Goal: Task Accomplishment & Management: Complete application form

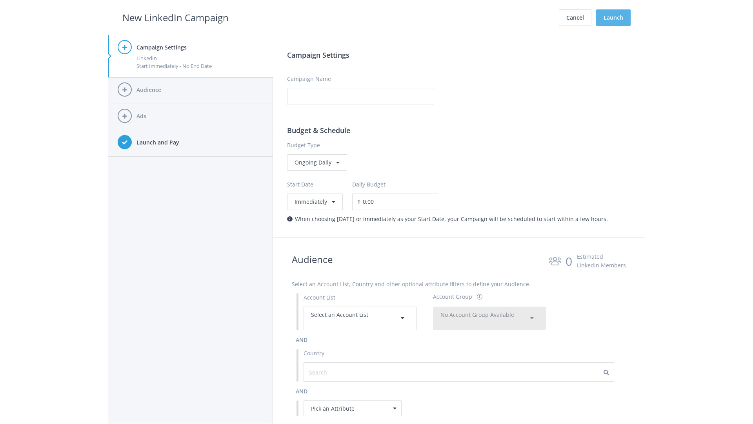
click at [614, 18] on button "Launch" at bounding box center [613, 17] width 35 height 16
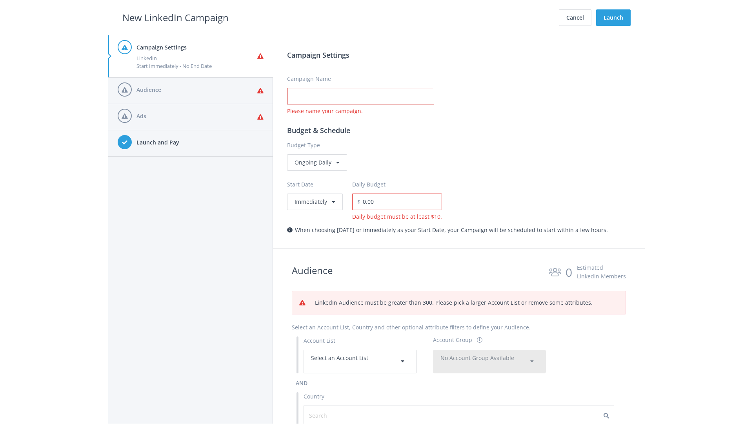
click at [361, 96] on input "Campaign Name" at bounding box center [360, 96] width 147 height 16
click at [175, 17] on h2 "New LinkedIn Campaign" at bounding box center [175, 17] width 106 height 15
type input "Campaign Name"
click at [175, 17] on h2 "New LinkedIn Campaign" at bounding box center [175, 17] width 106 height 15
click at [360, 361] on span "Select an Account List" at bounding box center [339, 357] width 57 height 7
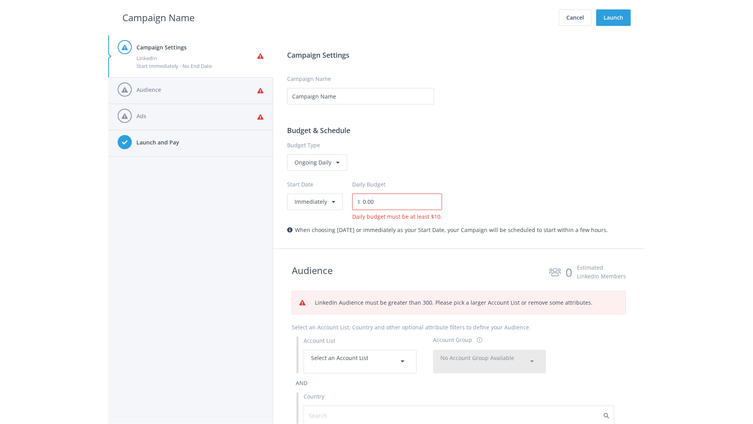
click at [490, 361] on span "No Account Group Available" at bounding box center [478, 357] width 74 height 7
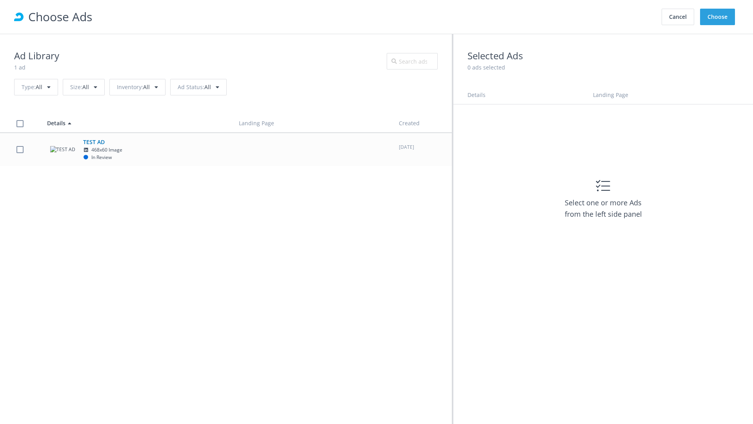
click at [226, 149] on td "TEST AD 468x60 Image In Review" at bounding box center [136, 149] width 192 height 33
checkbox input "true"
click at [718, 17] on button "Choose" at bounding box center [717, 17] width 35 height 16
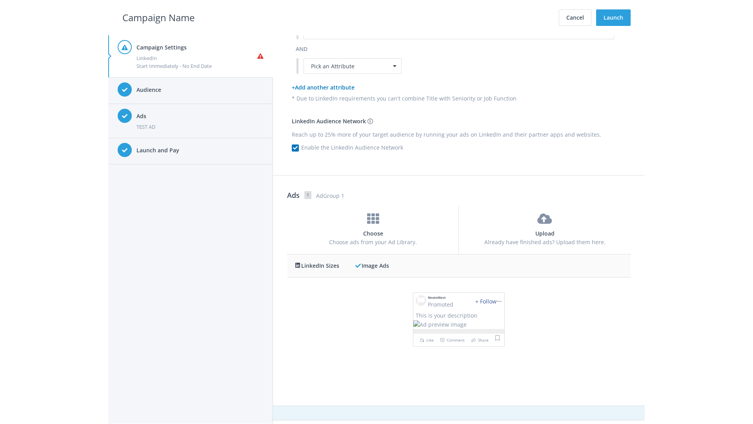
scroll to position [0, 0]
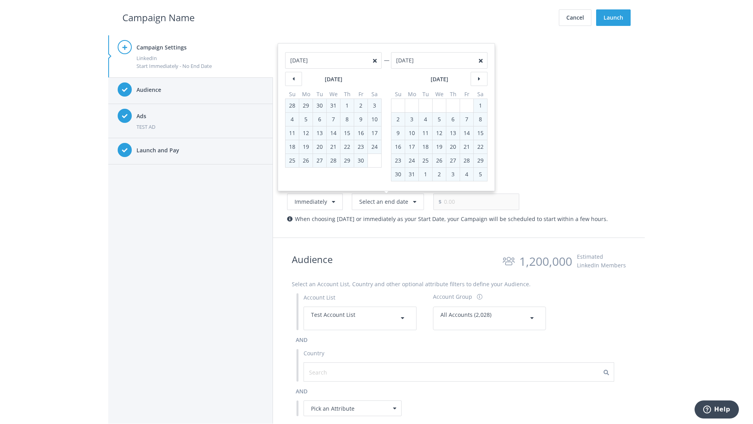
click at [159, 17] on h2 "Campaign Name" at bounding box center [158, 17] width 72 height 15
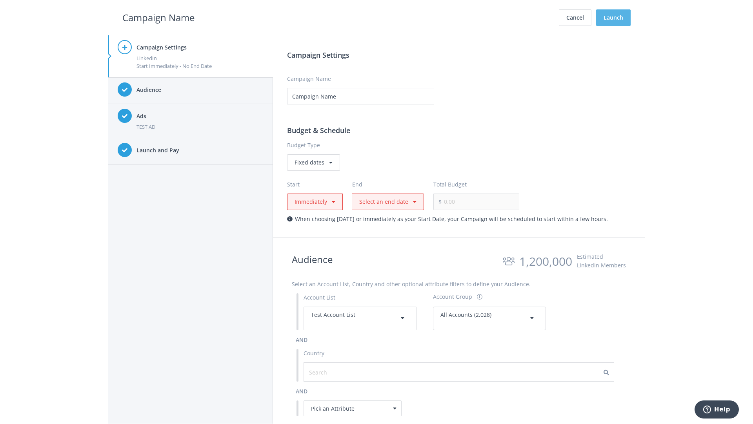
click at [614, 18] on button "Launch" at bounding box center [613, 17] width 35 height 16
